Goal: Task Accomplishment & Management: Use online tool/utility

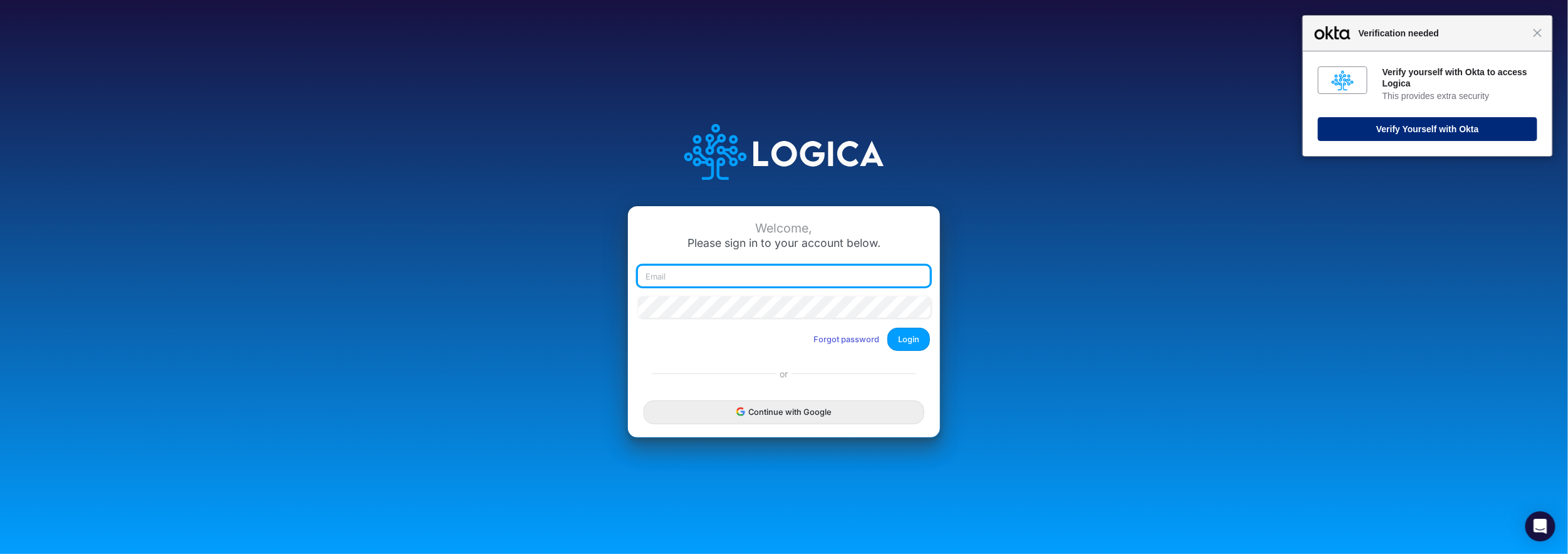
type input "bbradfield@cassling.com"
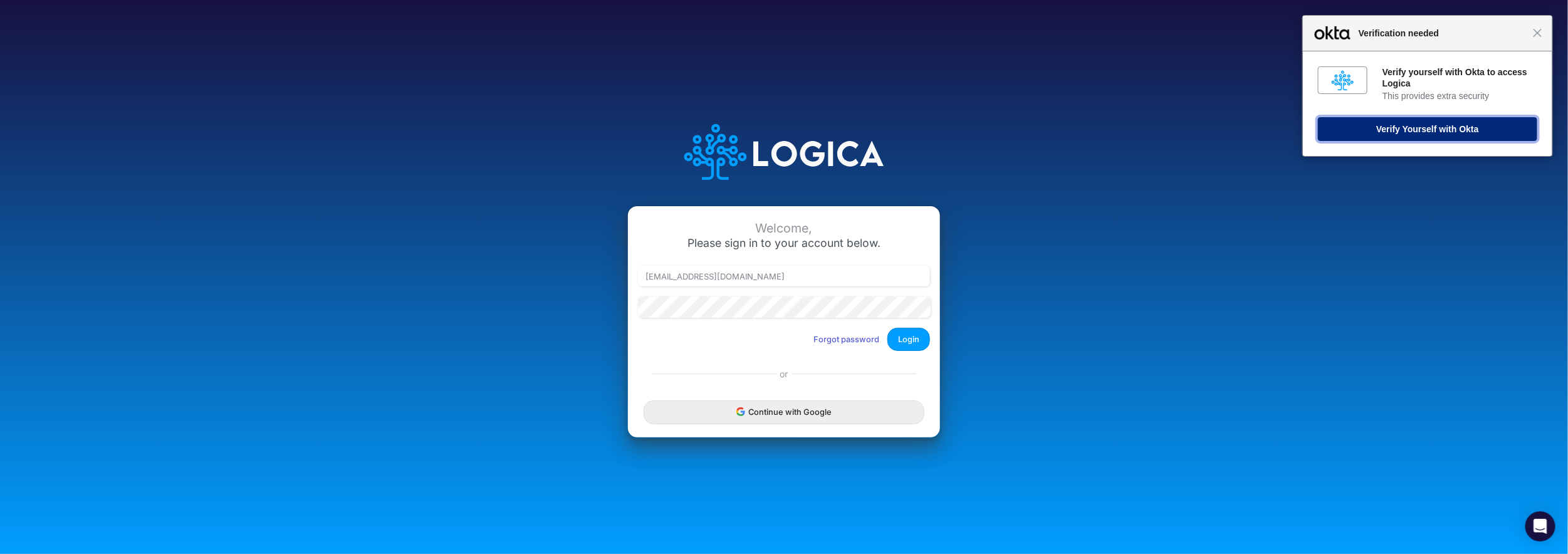
click at [1417, 129] on button "Verify Yourself with Okta" at bounding box center [1427, 129] width 219 height 24
click at [910, 342] on button "Login" at bounding box center [908, 339] width 42 height 23
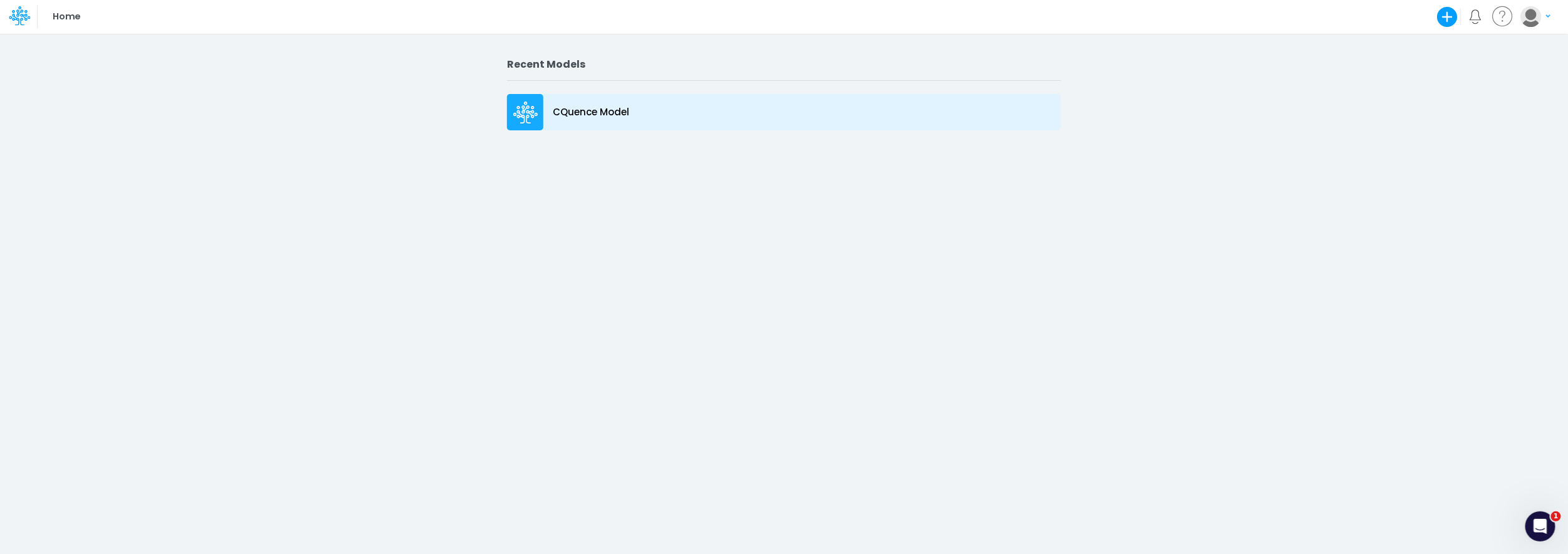
click at [524, 103] on icon at bounding box center [526, 105] width 18 height 8
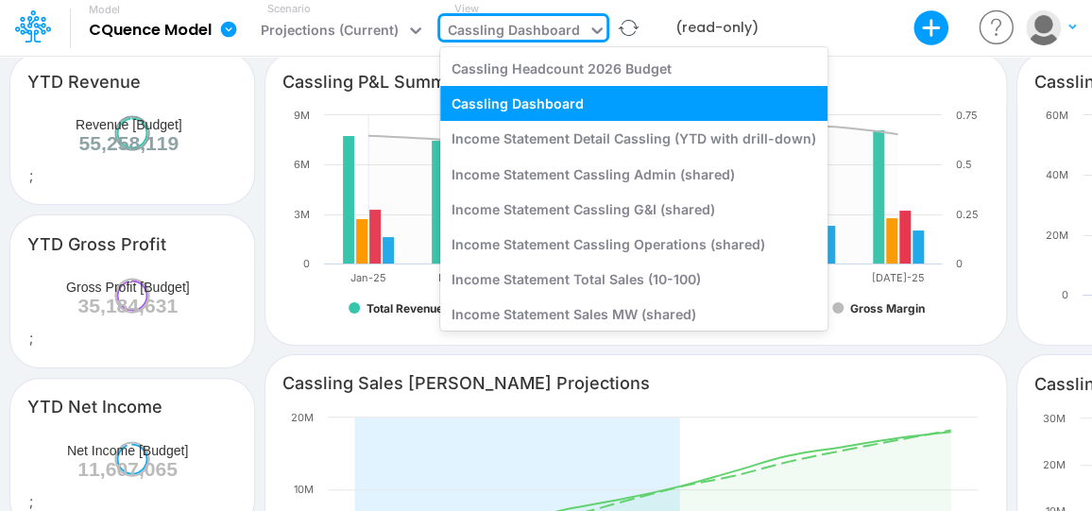
click at [594, 25] on icon at bounding box center [596, 30] width 19 height 19
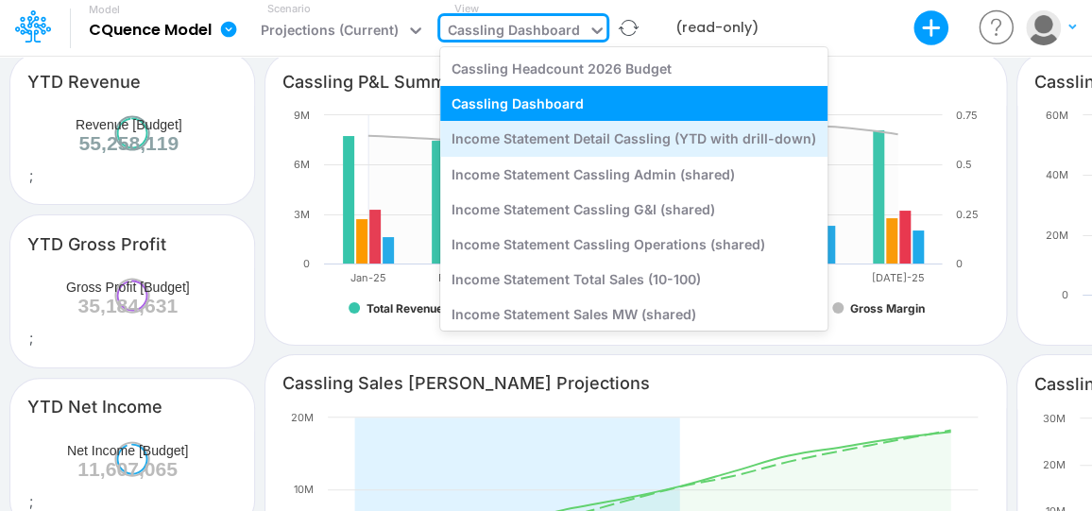
click at [571, 135] on div "Income Statement Detail Cassling (YTD with drill-down)" at bounding box center [633, 138] width 387 height 35
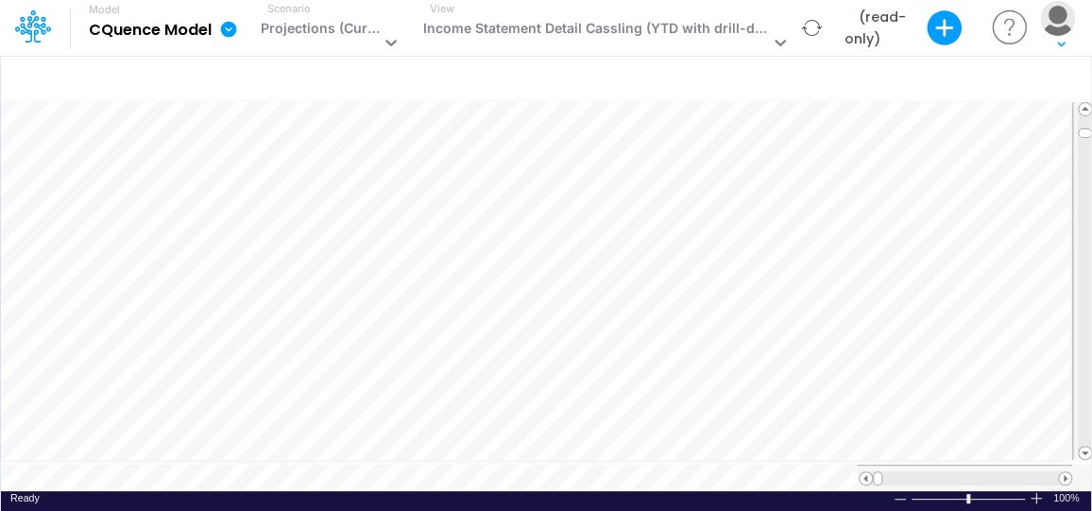
drag, startPoint x: 1090, startPoint y: 401, endPoint x: 1136, endPoint y: 402, distance: 46.3
click at [1092, 402] on html "Model CQuence Model Export Excel Scenario Projections (Current) View Income Sta…" at bounding box center [546, 255] width 1092 height 511
click at [1062, 472] on span at bounding box center [1065, 478] width 12 height 12
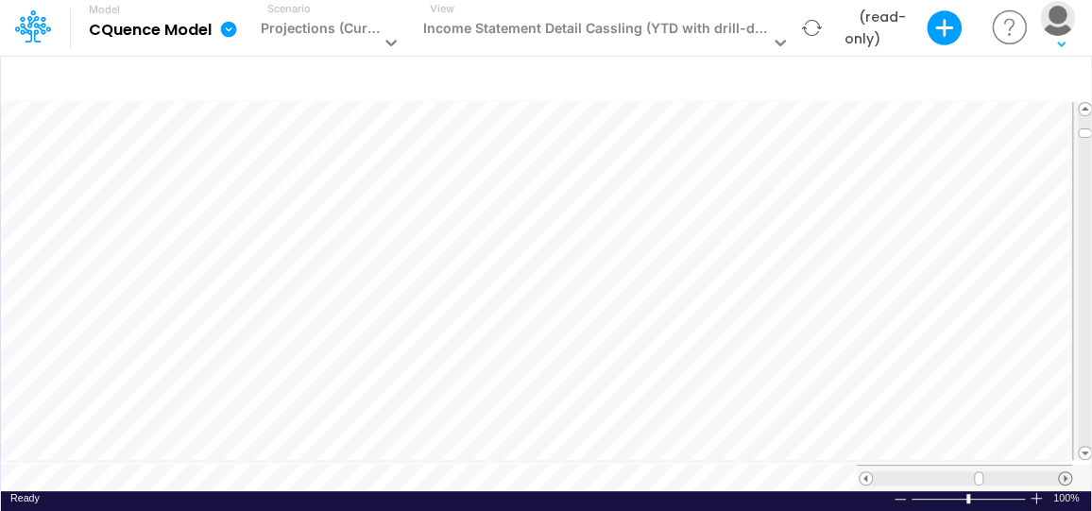
click at [1062, 472] on span at bounding box center [1065, 478] width 12 height 12
click at [1064, 472] on span at bounding box center [1065, 478] width 12 height 12
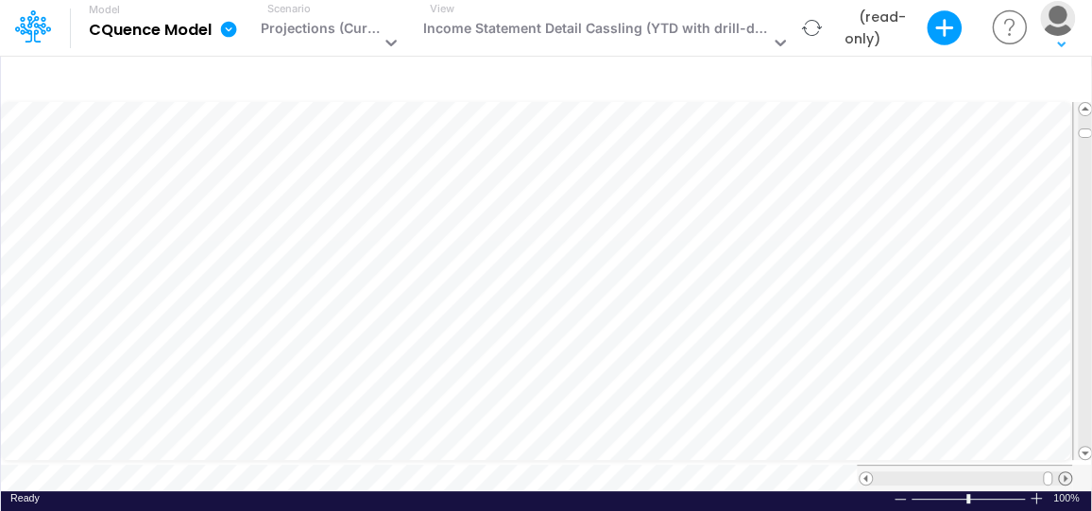
click at [1065, 472] on span at bounding box center [1065, 478] width 12 height 12
click at [1062, 472] on span at bounding box center [1065, 478] width 12 height 12
click at [865, 472] on span at bounding box center [865, 478] width 12 height 12
click at [864, 472] on span at bounding box center [865, 478] width 12 height 12
click at [1064, 472] on span at bounding box center [1065, 478] width 12 height 12
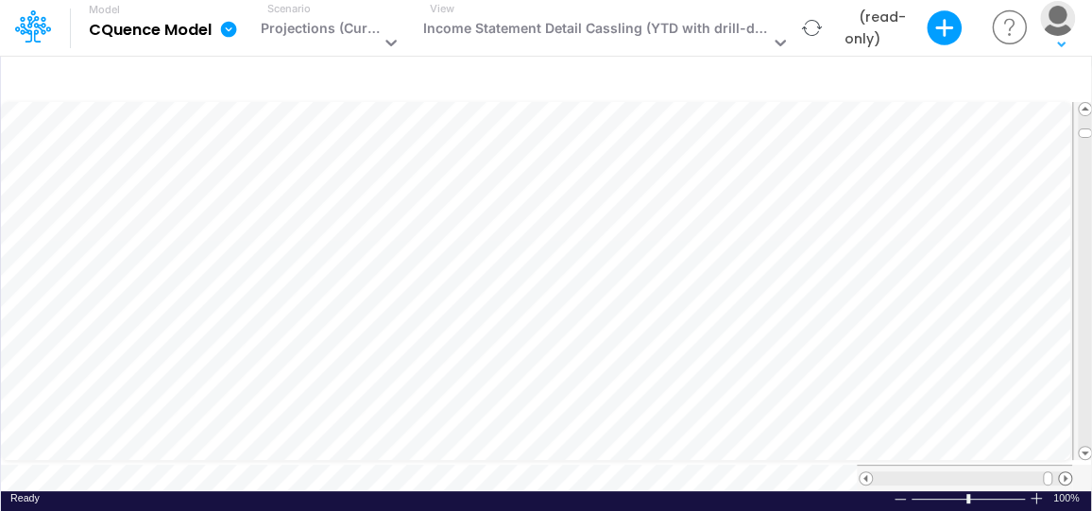
click at [1064, 472] on span at bounding box center [1065, 478] width 12 height 12
click at [866, 472] on span at bounding box center [865, 478] width 12 height 12
click at [1063, 472] on span at bounding box center [1065, 478] width 12 height 12
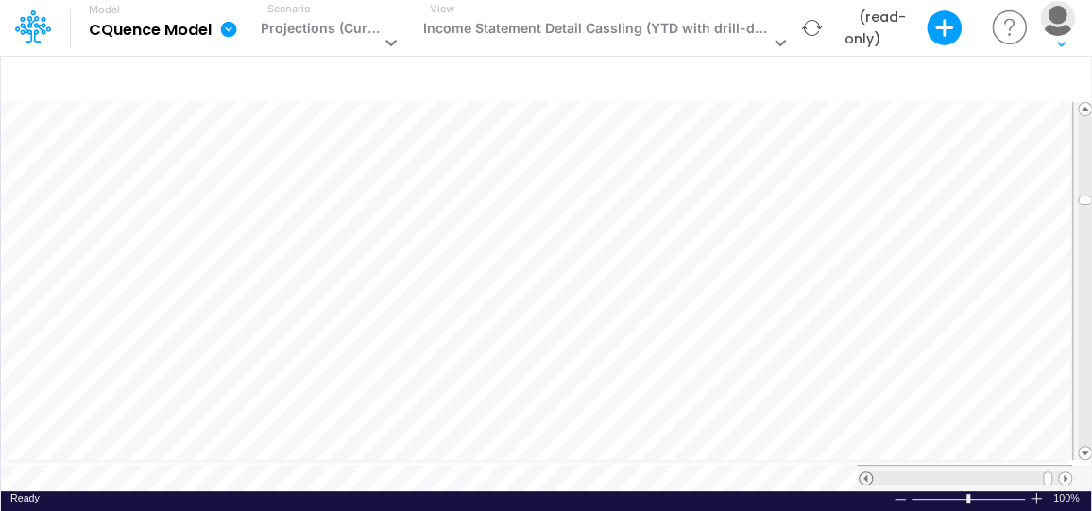
click at [866, 472] on span at bounding box center [865, 478] width 12 height 12
click at [1059, 472] on span at bounding box center [1065, 478] width 12 height 12
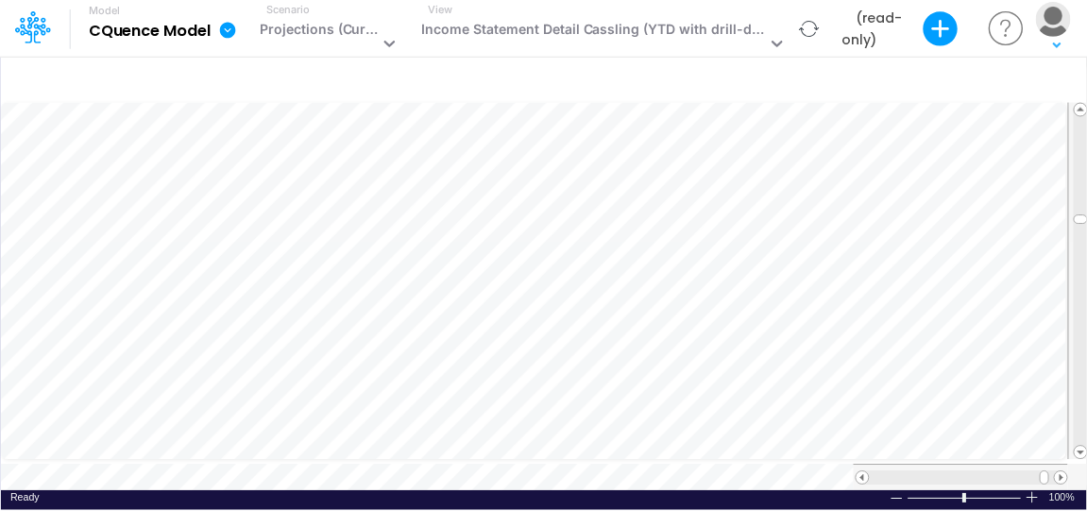
scroll to position [8, 2]
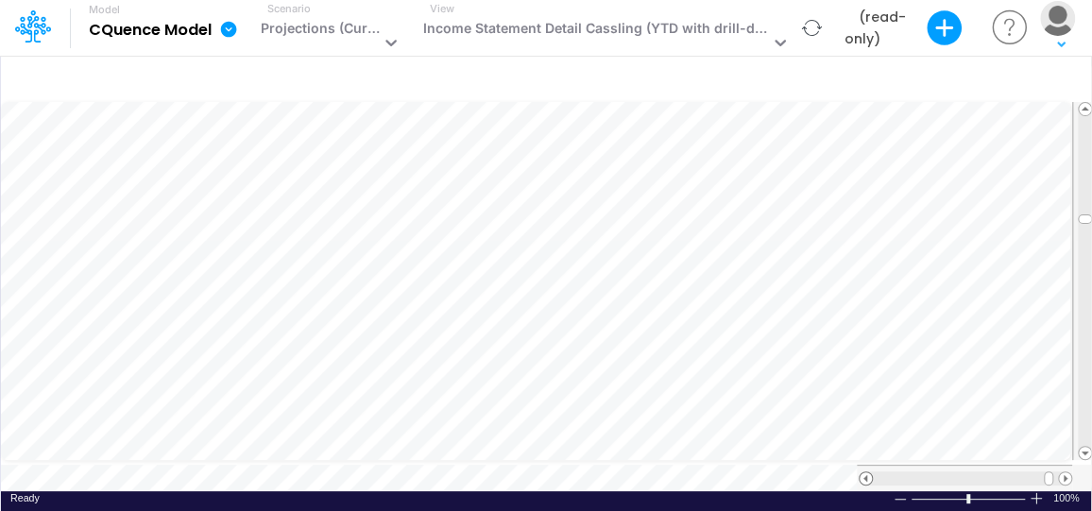
click at [862, 472] on span at bounding box center [865, 478] width 12 height 12
click at [1065, 472] on span at bounding box center [1065, 478] width 12 height 12
click at [868, 472] on span at bounding box center [865, 478] width 12 height 12
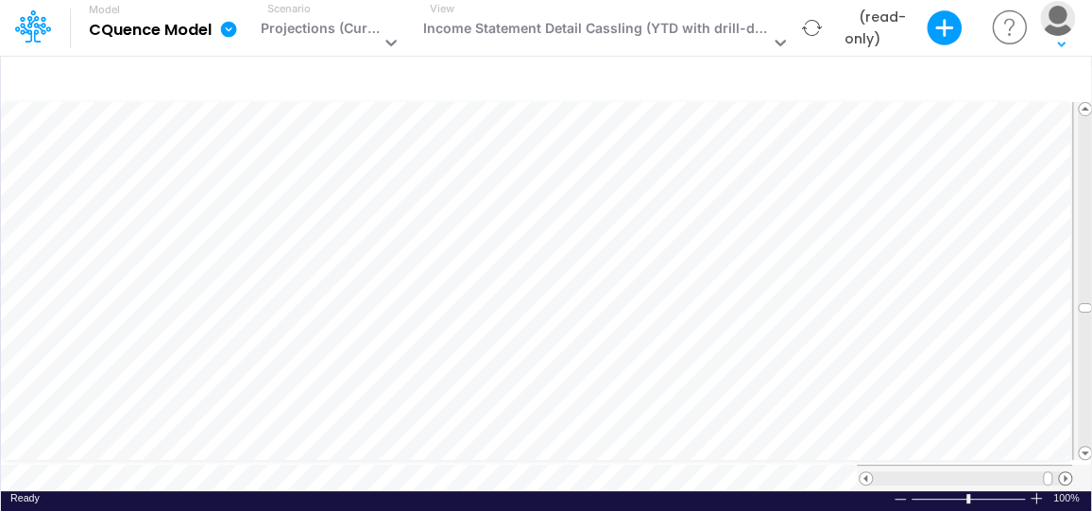
click at [1062, 472] on span at bounding box center [1065, 478] width 12 height 12
click at [866, 472] on span at bounding box center [865, 478] width 12 height 12
click at [1065, 472] on span at bounding box center [1065, 478] width 12 height 12
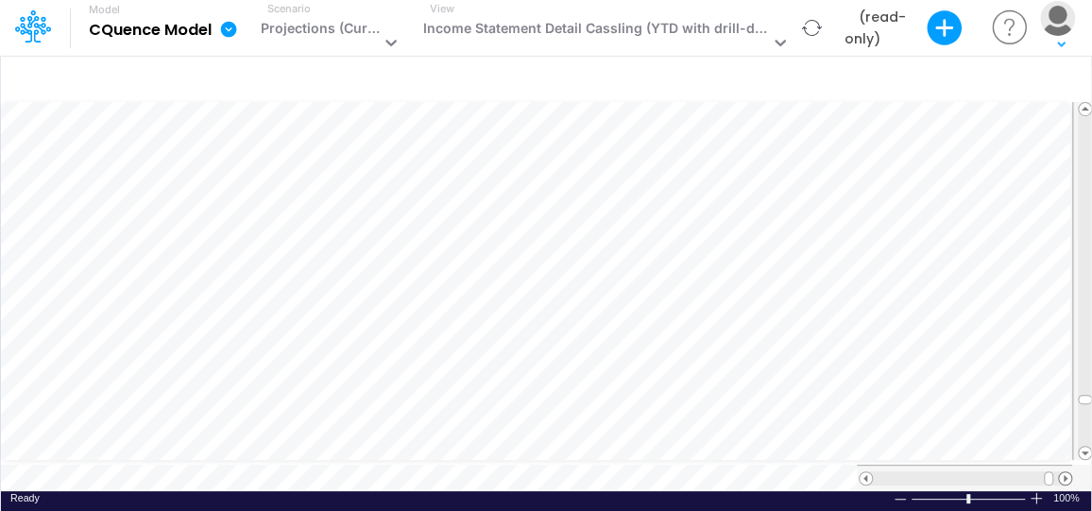
click at [1065, 472] on span at bounding box center [1065, 478] width 12 height 12
click at [863, 472] on span at bounding box center [865, 478] width 12 height 12
click at [1059, 472] on span at bounding box center [1065, 478] width 12 height 12
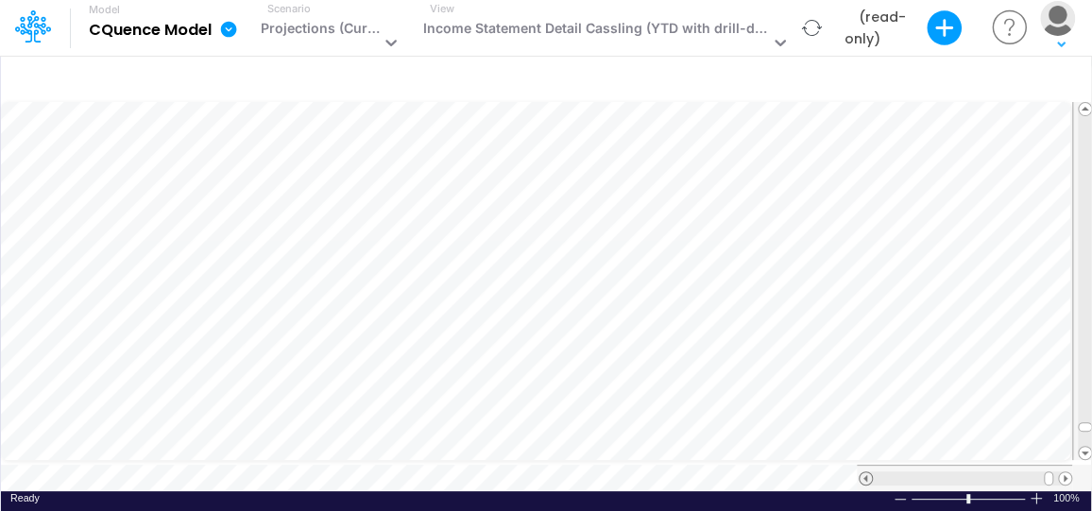
click at [866, 472] on span at bounding box center [865, 478] width 12 height 12
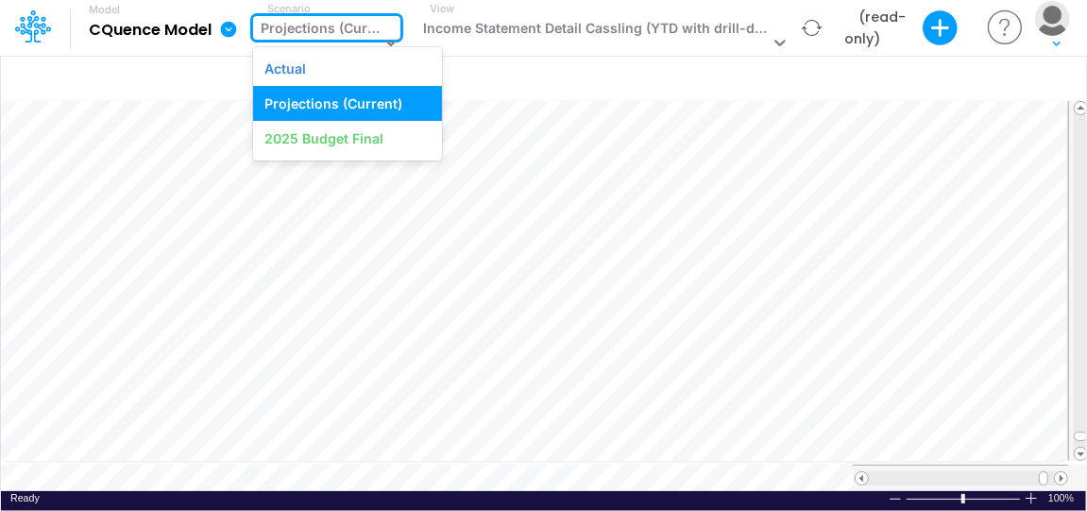
click at [390, 38] on icon at bounding box center [390, 42] width 19 height 19
click at [771, 42] on icon at bounding box center [780, 42] width 19 height 19
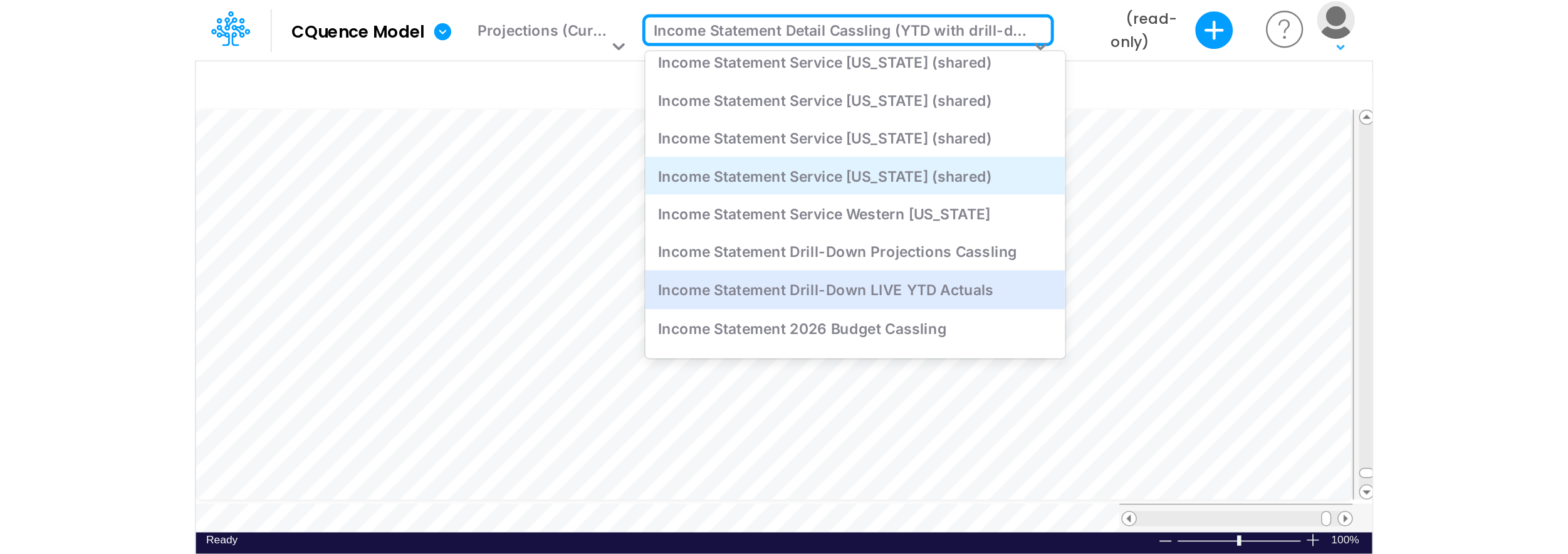
scroll to position [375, 0]
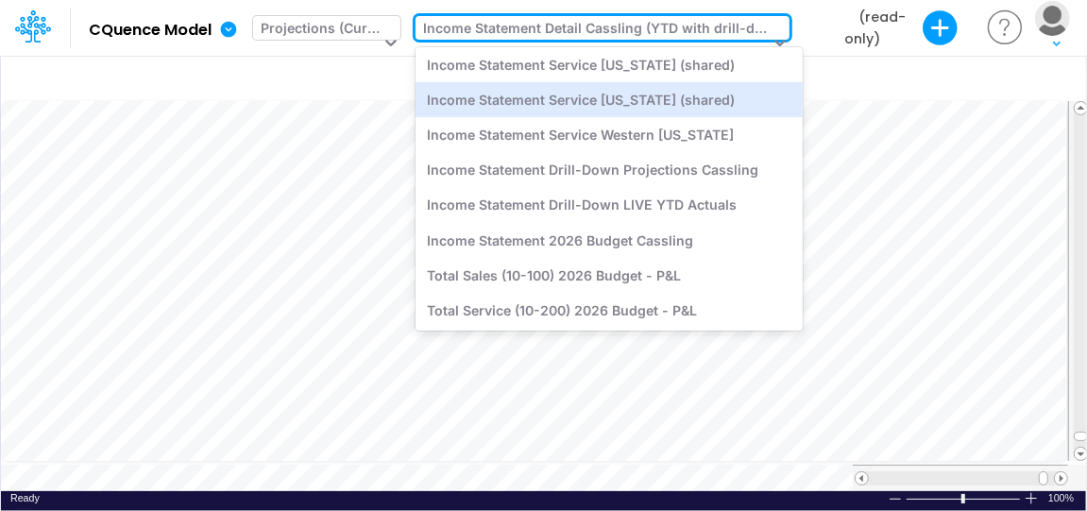
click at [390, 37] on icon at bounding box center [390, 42] width 19 height 19
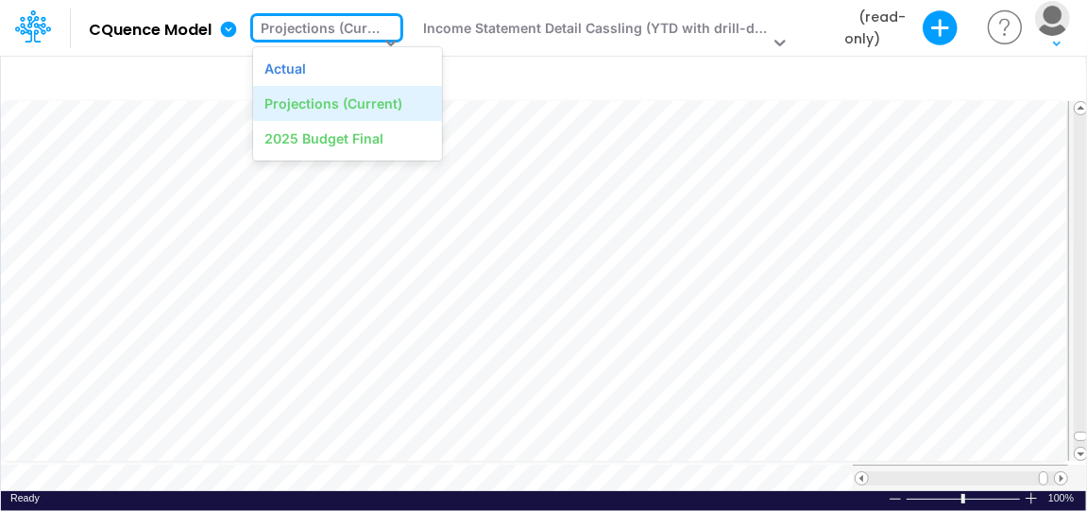
click at [311, 101] on div "Projections (Current)" at bounding box center [333, 103] width 138 height 20
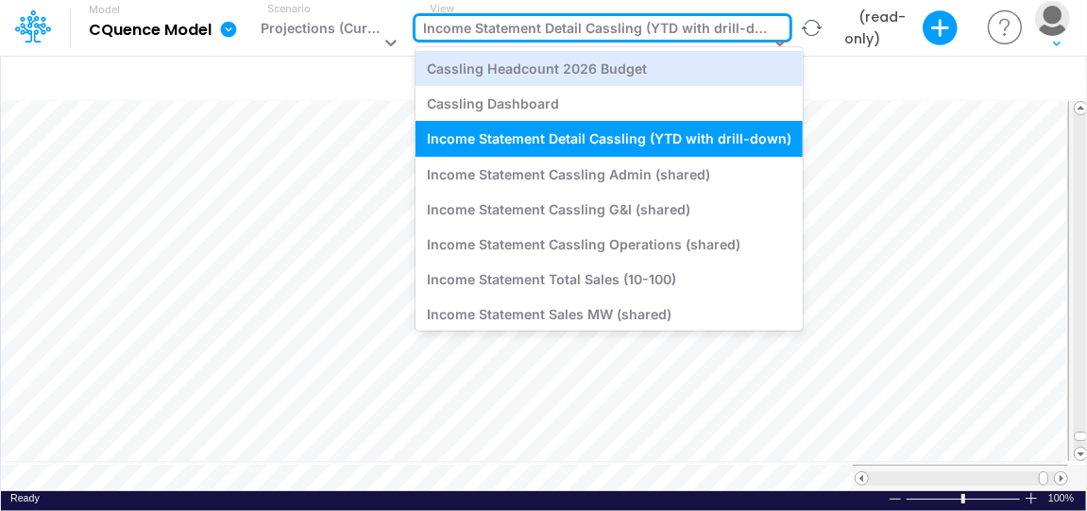
click at [771, 42] on icon at bounding box center [780, 42] width 19 height 19
click at [517, 66] on div "Cassling Headcount 2026 Budget" at bounding box center [608, 68] width 387 height 35
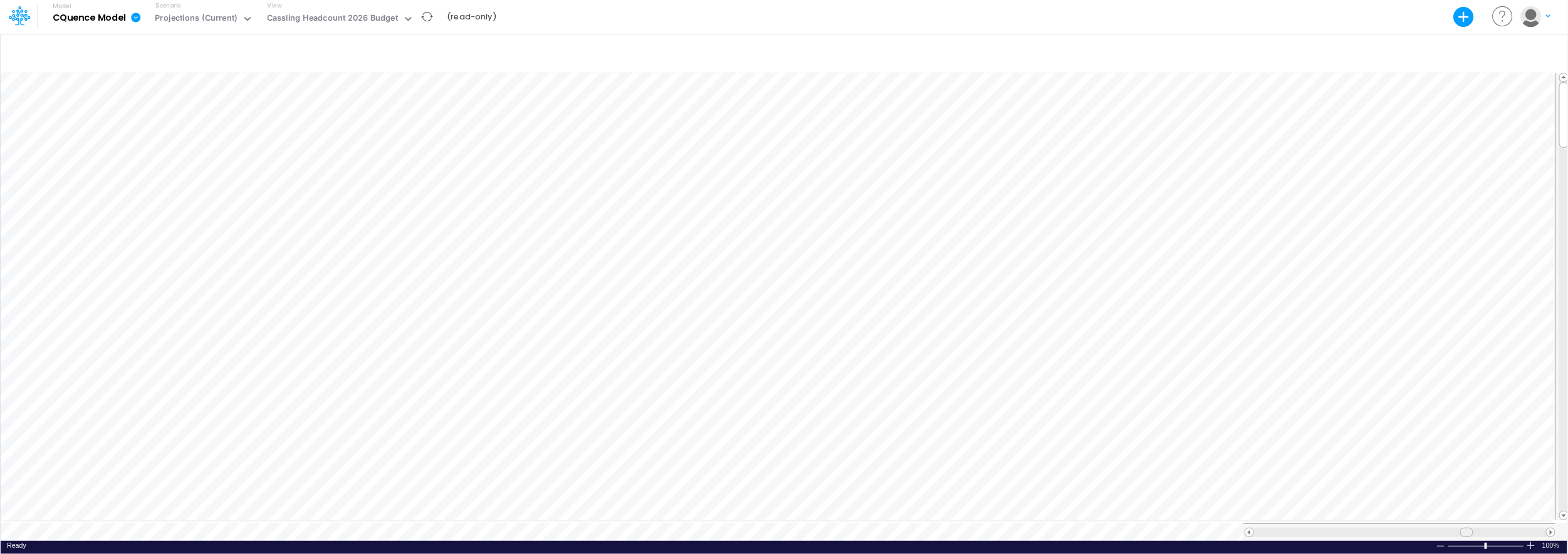
scroll to position [5, 0]
drag, startPoint x: 1467, startPoint y: 526, endPoint x: 1496, endPoint y: 525, distance: 29.0
click at [1496, 528] on span at bounding box center [1494, 532] width 8 height 8
click at [1549, 528] on span at bounding box center [1550, 532] width 8 height 8
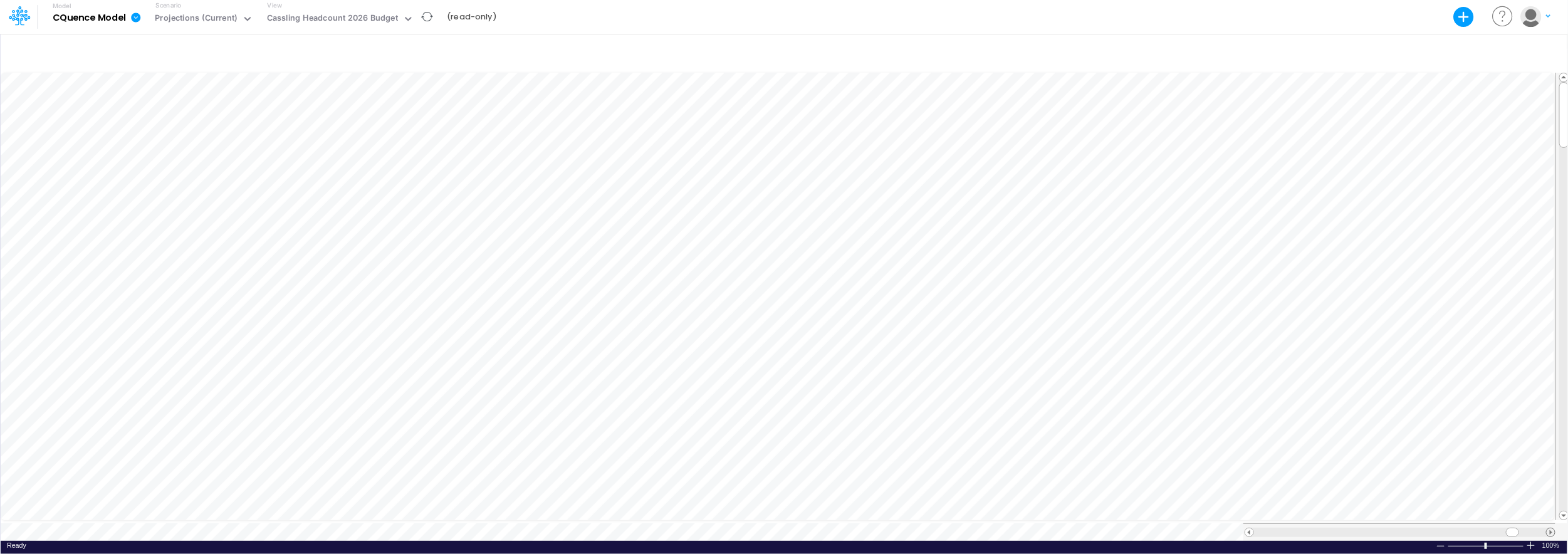
click at [1549, 528] on span at bounding box center [1550, 532] width 8 height 8
drag, startPoint x: 1515, startPoint y: 525, endPoint x: 1320, endPoint y: 525, distance: 195.0
click at [1332, 528] on span at bounding box center [1336, 532] width 8 height 8
click at [1250, 528] on span at bounding box center [1249, 532] width 8 height 8
